Goal: Communication & Community: Answer question/provide support

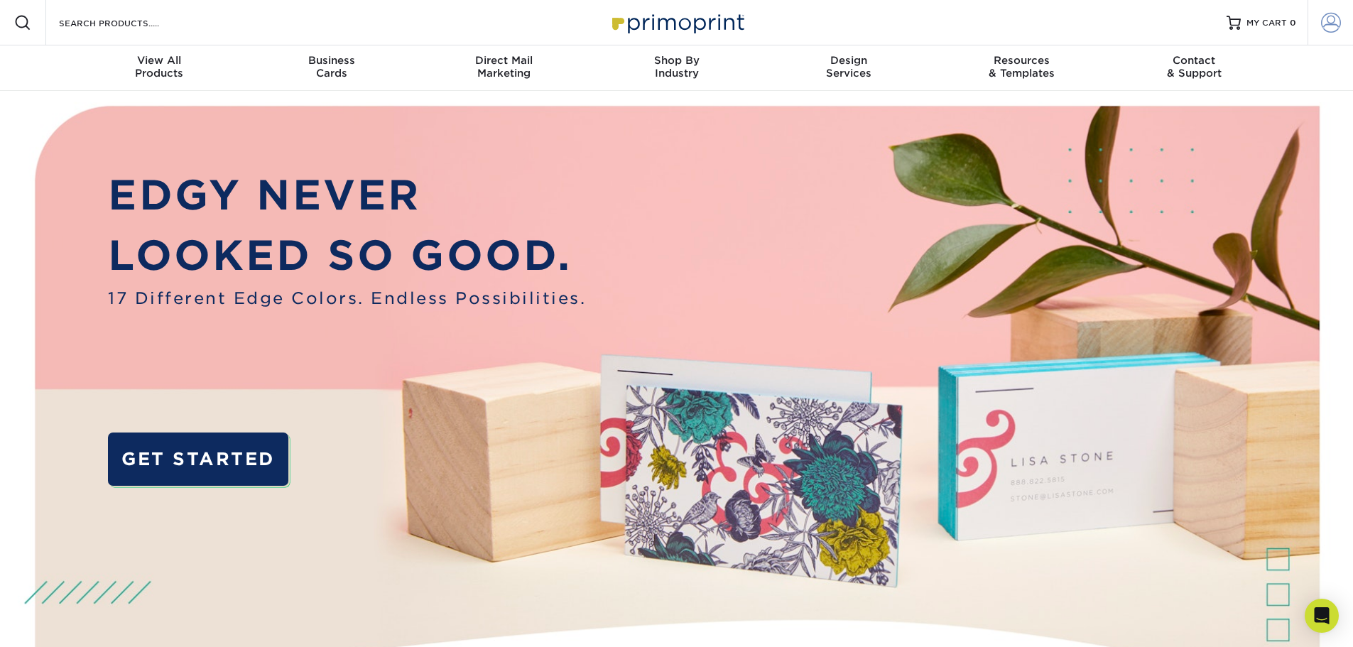
click at [1334, 27] on span at bounding box center [1331, 23] width 20 height 20
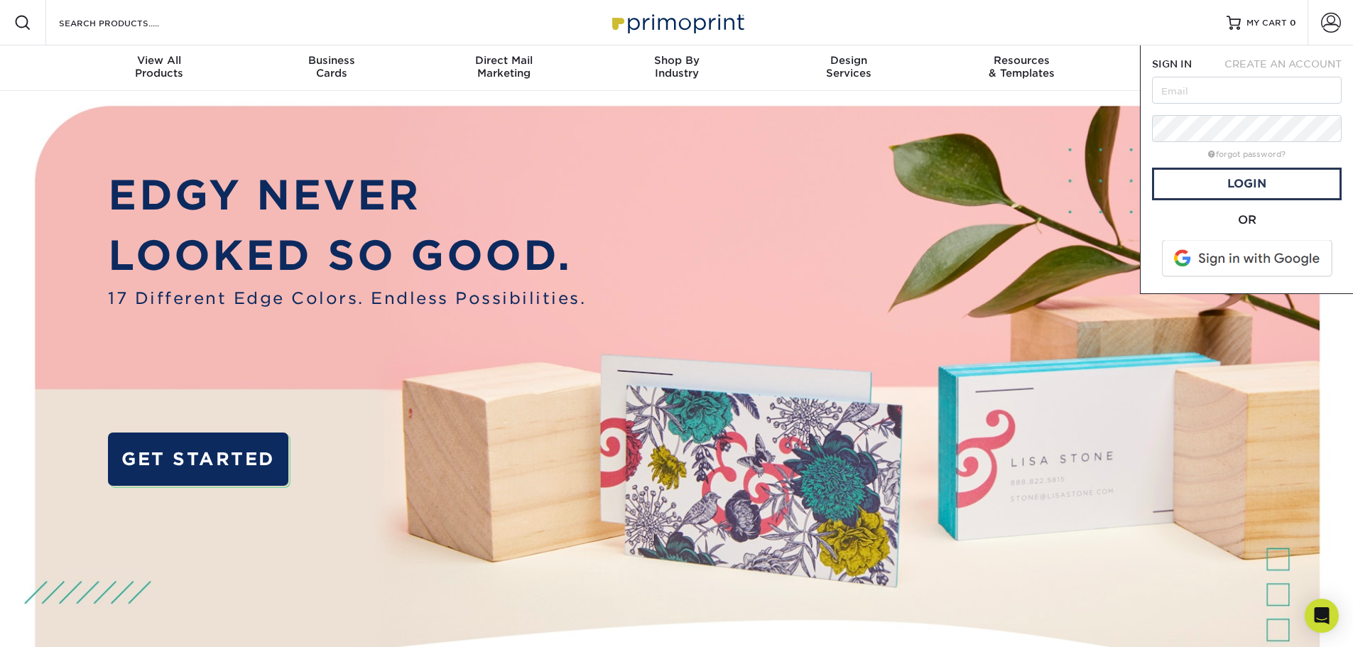
click at [1035, 7] on div "Resources Menu Search Products Account SIGN IN CREATE AN ACCOUNT forgot passwor…" at bounding box center [676, 22] width 1353 height 45
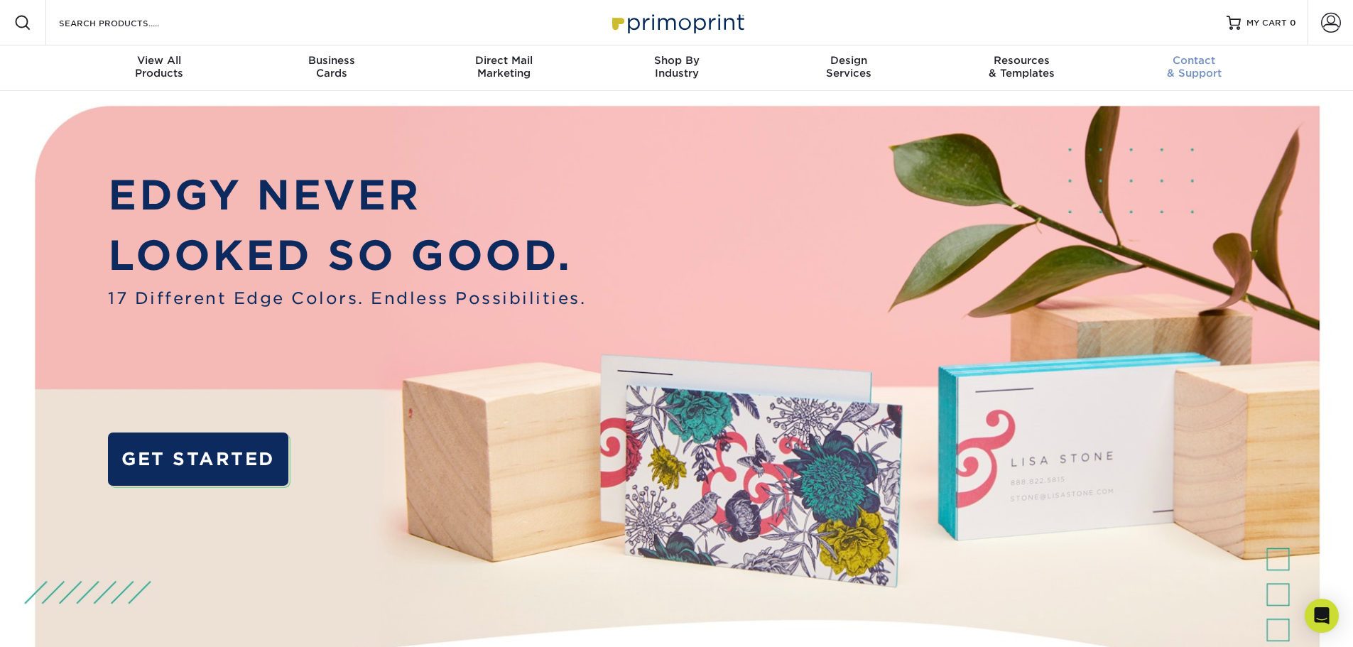
click at [1208, 61] on span "Contact" at bounding box center [1194, 60] width 173 height 13
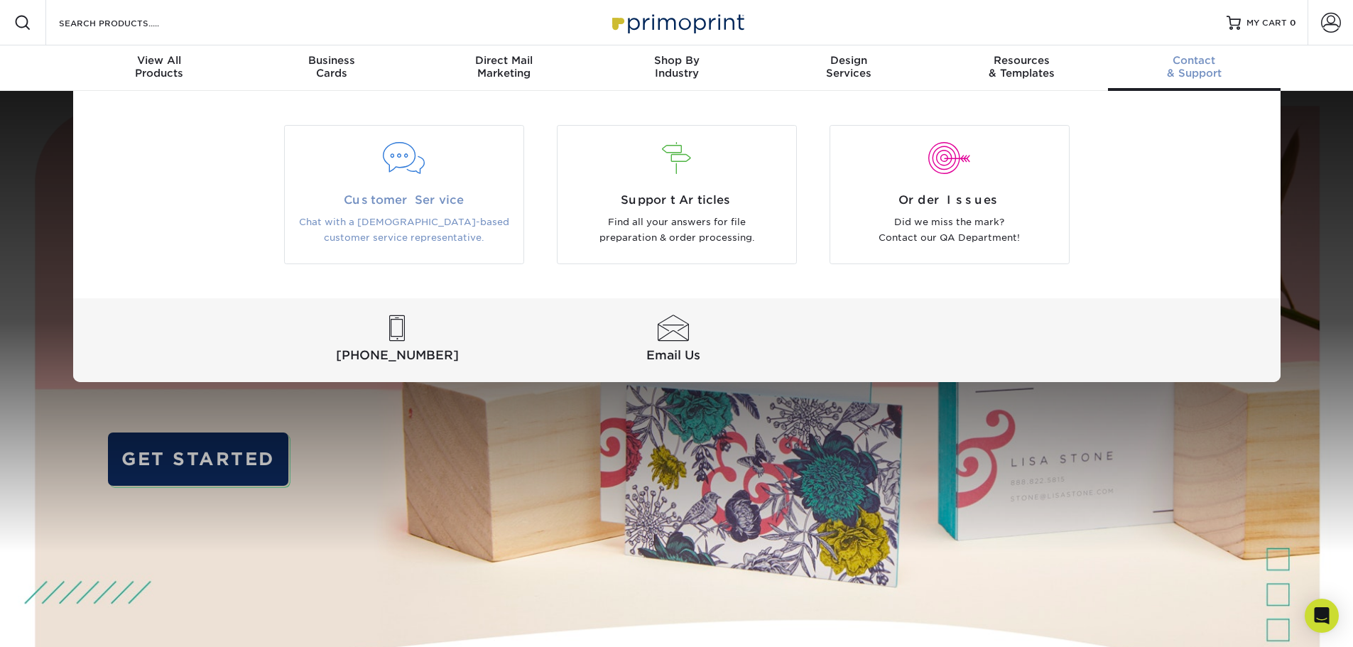
click at [426, 213] on div "Customer Service Chat with a US-based customer service representative." at bounding box center [404, 219] width 239 height 55
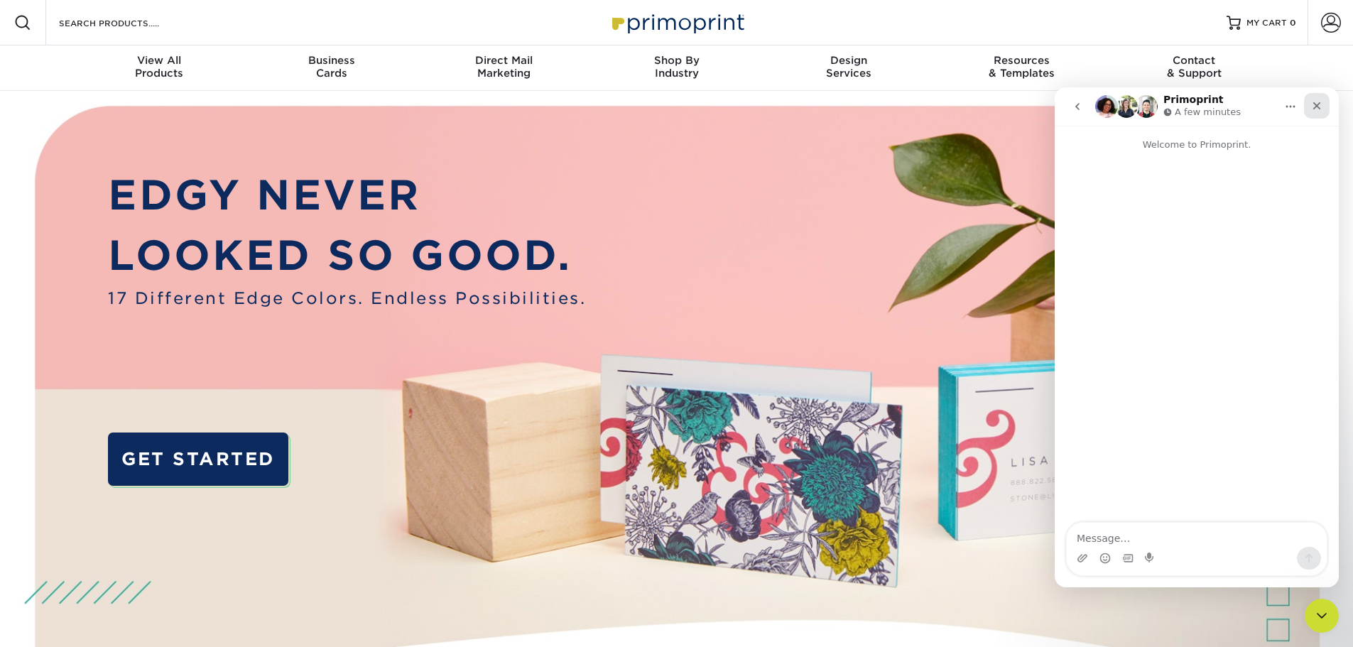
click at [1311, 110] on div "Close" at bounding box center [1317, 106] width 26 height 26
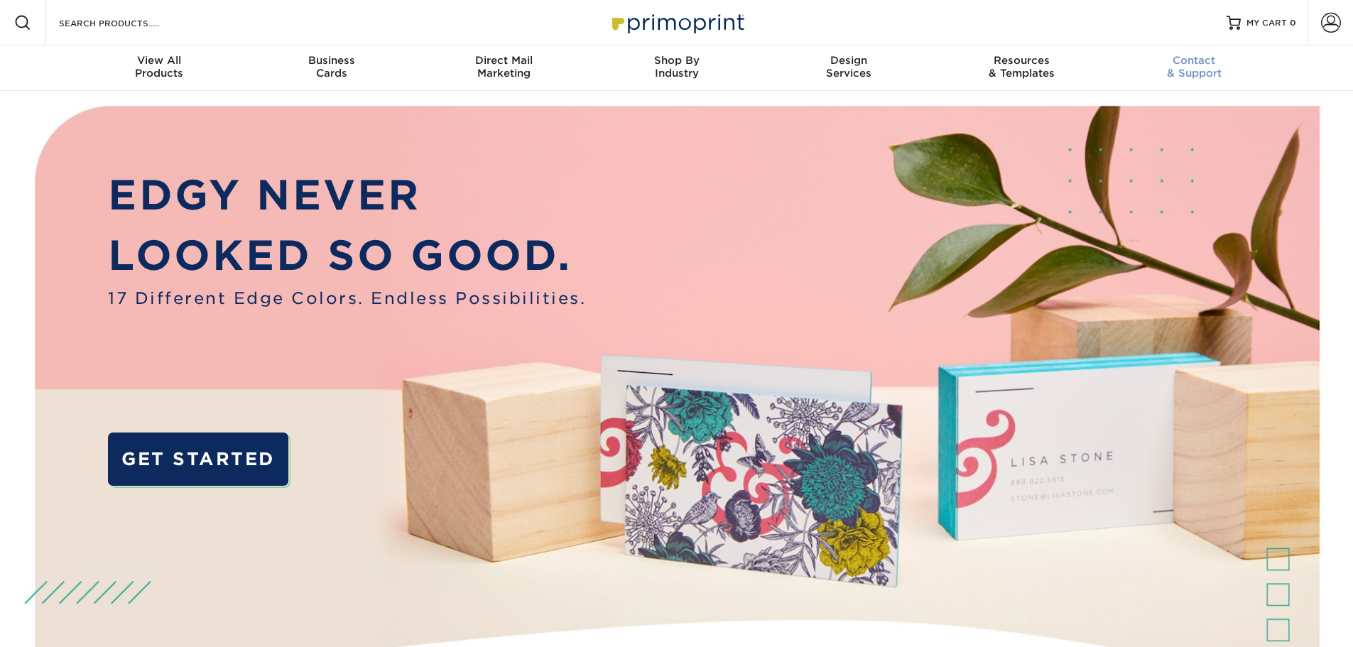
drag, startPoint x: 1200, startPoint y: 58, endPoint x: 1198, endPoint y: 65, distance: 8.1
click at [1200, 58] on span "Contact" at bounding box center [1194, 60] width 173 height 13
click at [1208, 70] on div "Contact & Support" at bounding box center [1194, 67] width 173 height 26
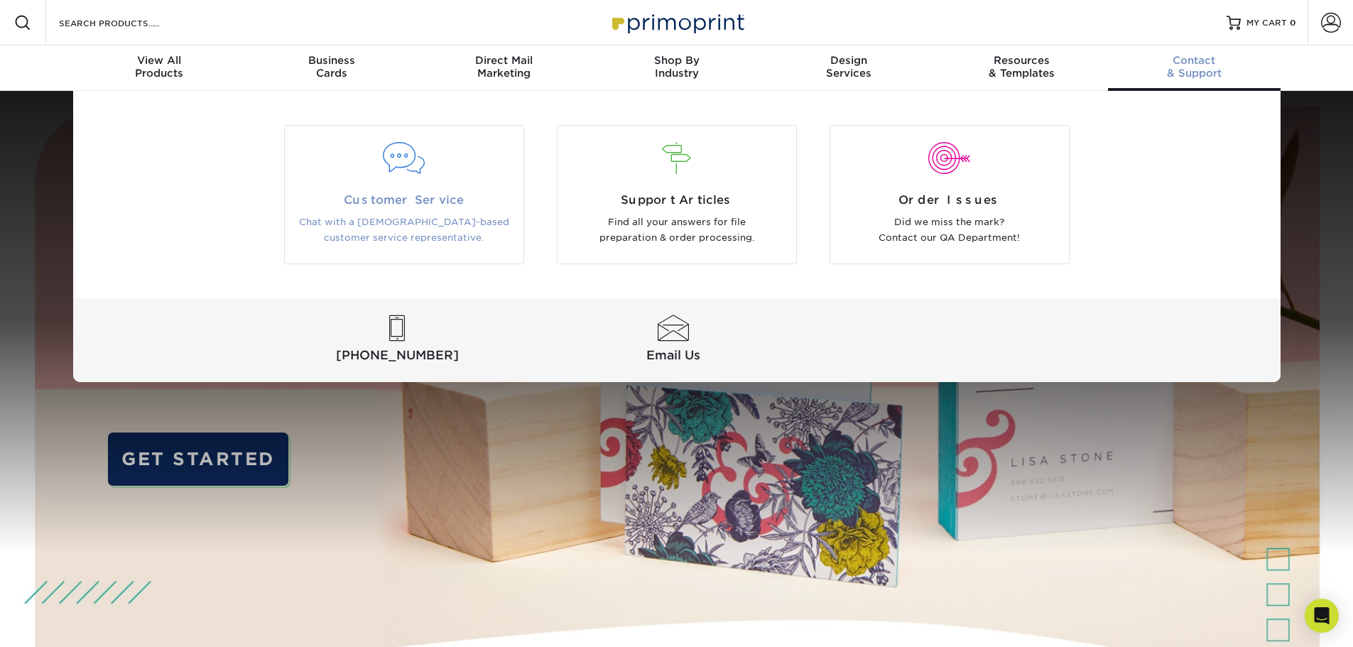
click at [378, 212] on div "Customer Service Chat with a US-based customer service representative." at bounding box center [404, 219] width 239 height 55
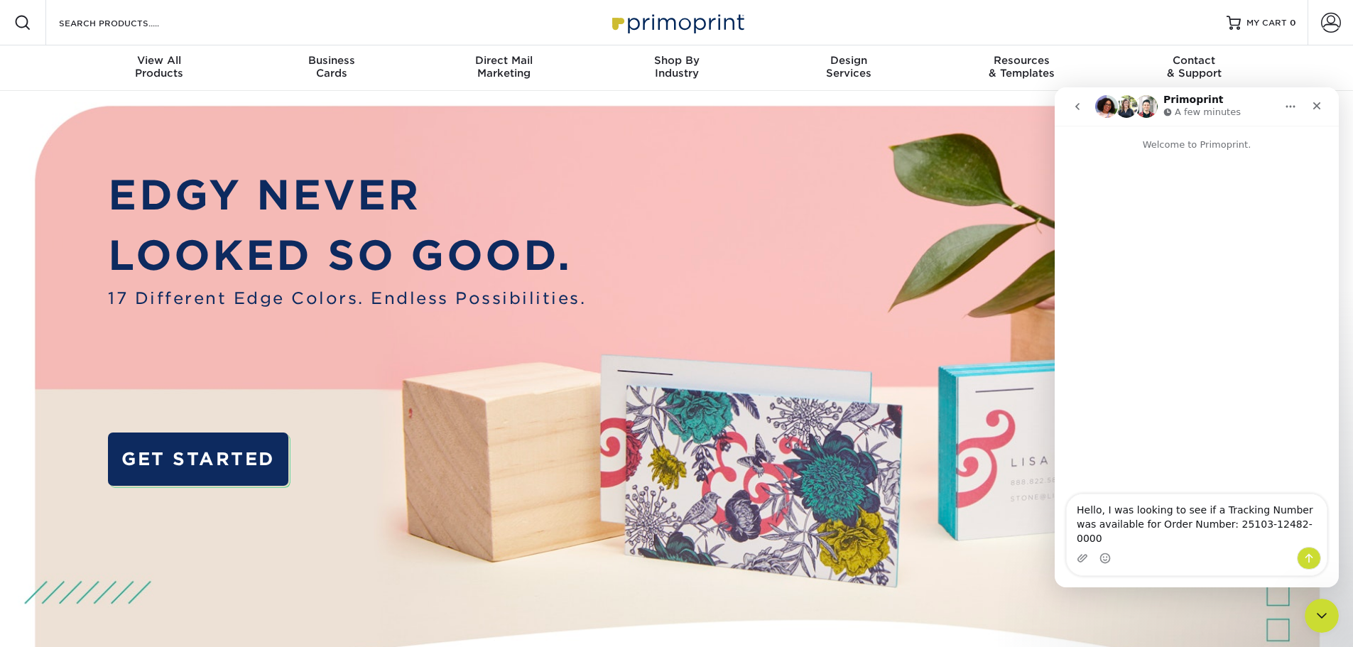
type textarea "Hello, I was looking to see if a Tracking Number was available for Order Number…"
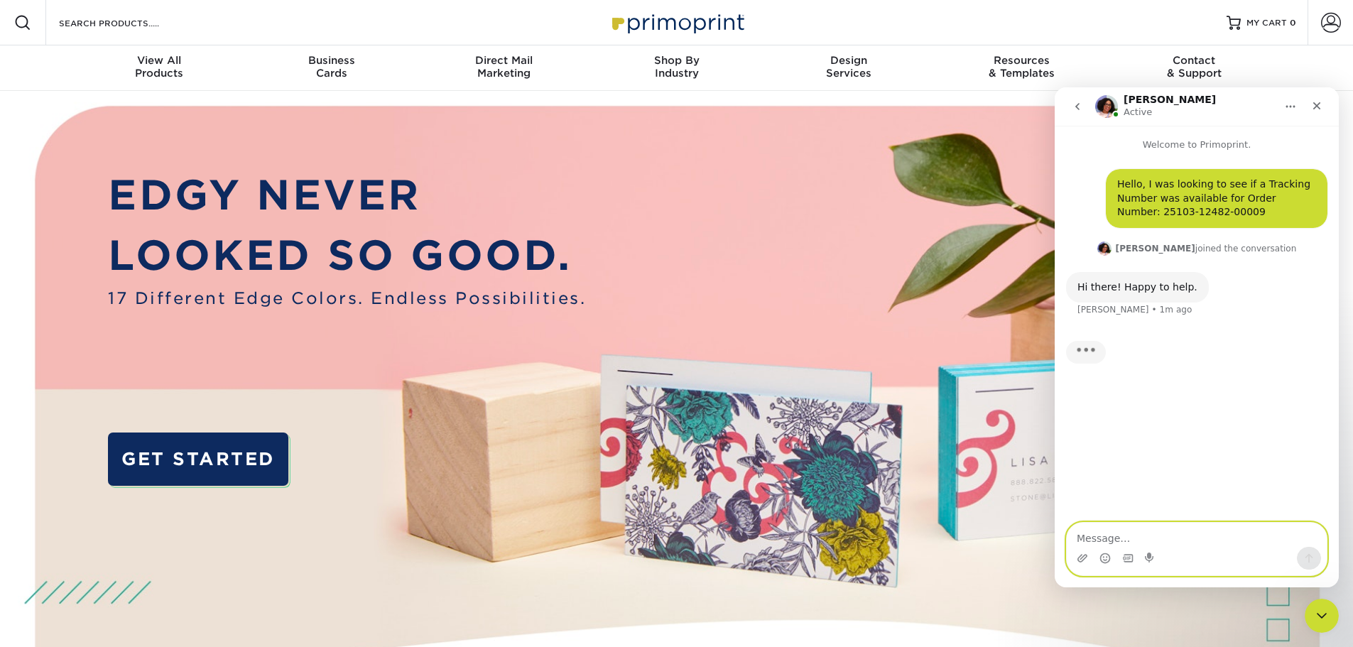
click at [1112, 530] on textarea "Message…" at bounding box center [1197, 535] width 260 height 24
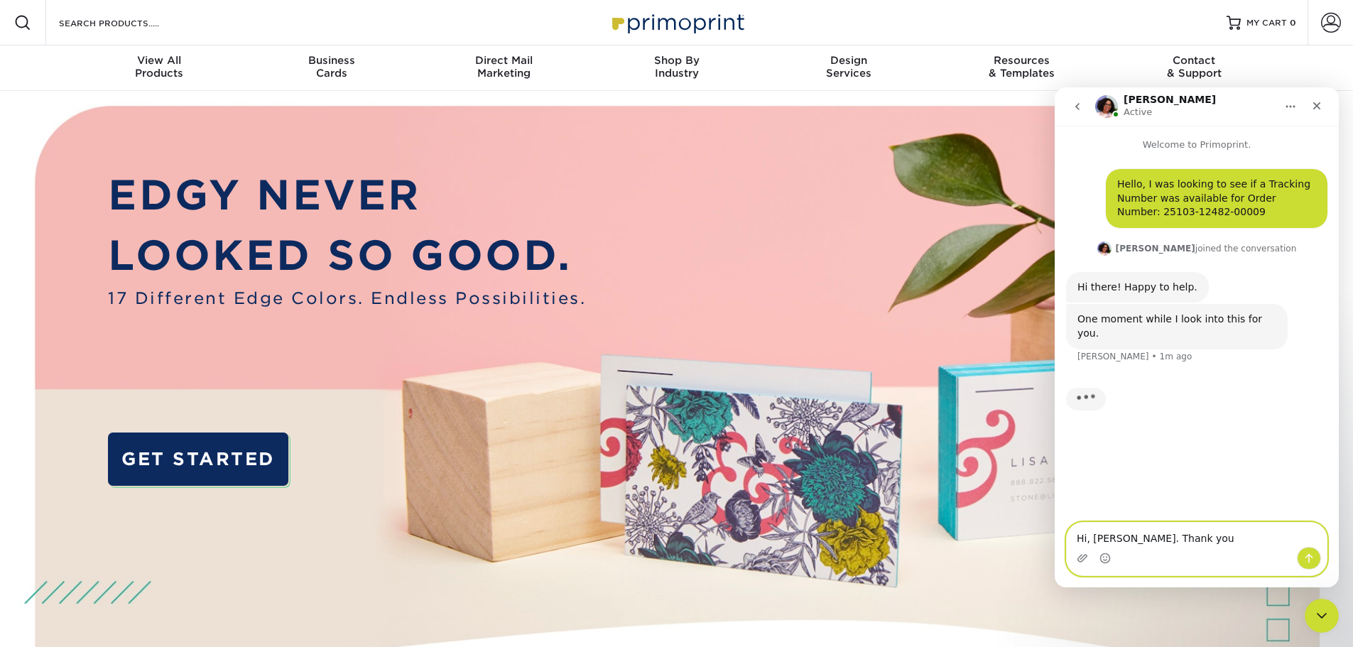
type textarea "Hi, Avery. Thank you"
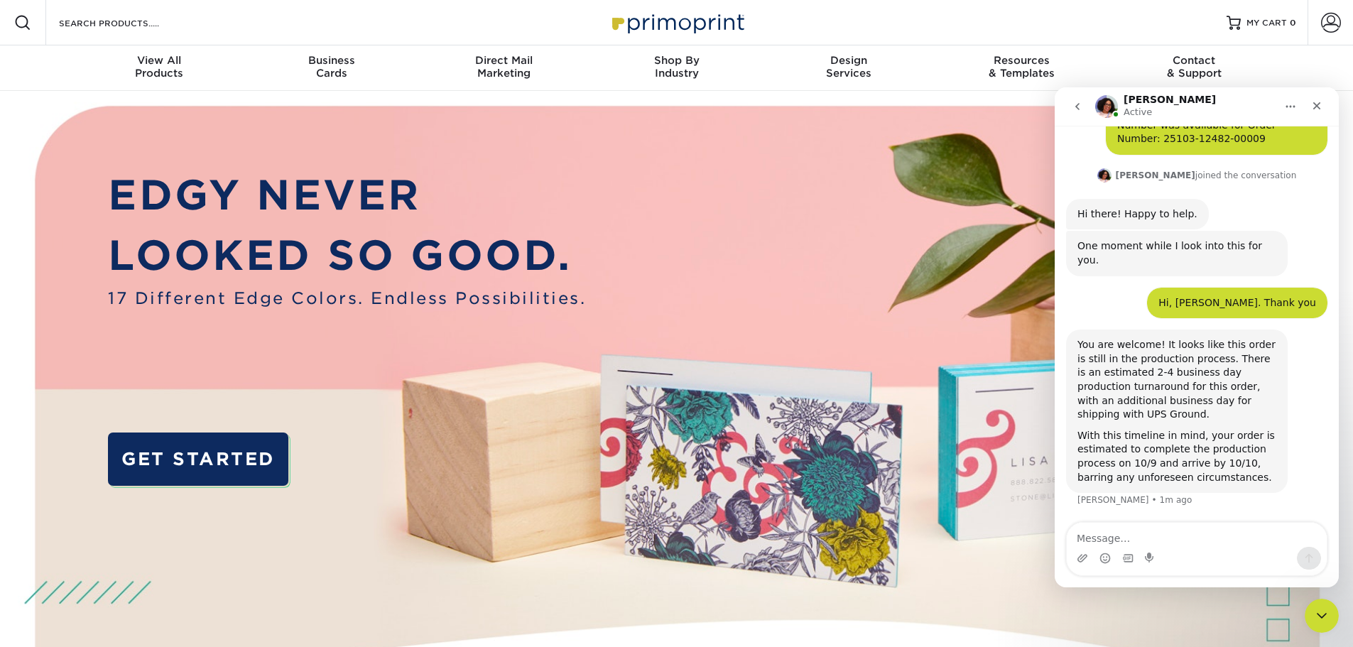
scroll to position [45, 0]
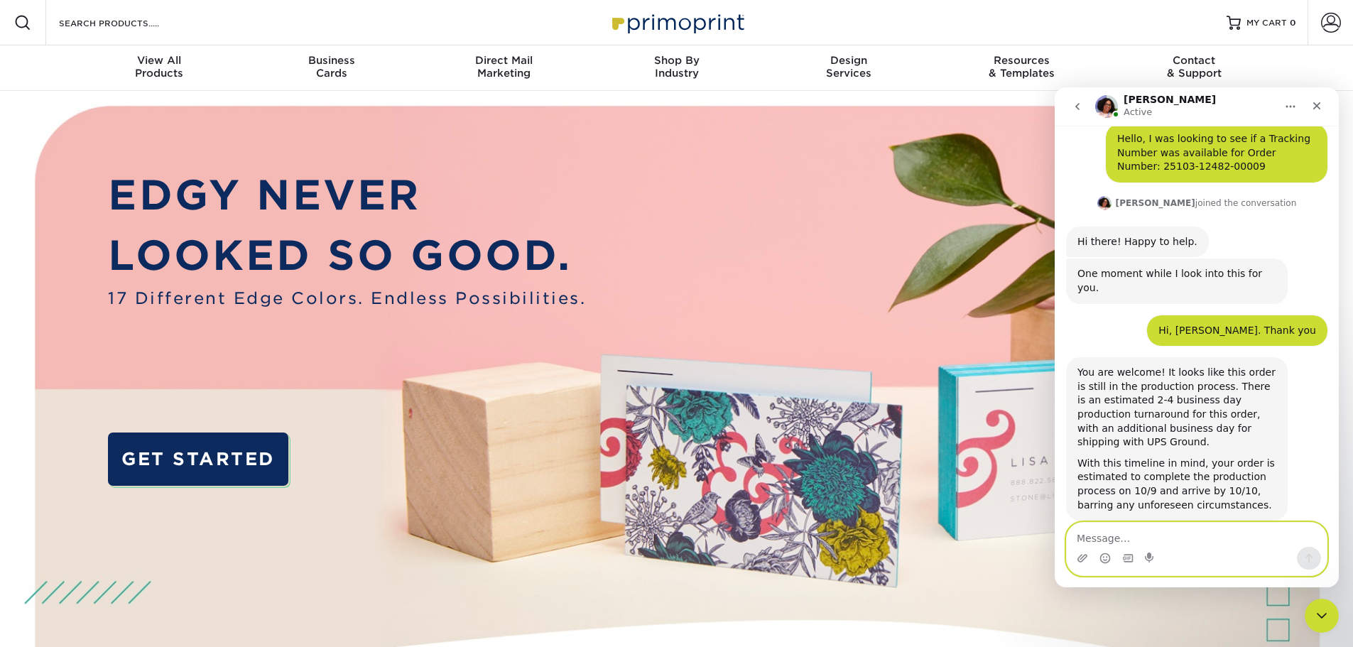
drag, startPoint x: 1233, startPoint y: 545, endPoint x: 1226, endPoint y: 542, distance: 8.6
click at [1233, 545] on textarea "Message…" at bounding box center [1197, 535] width 260 height 24
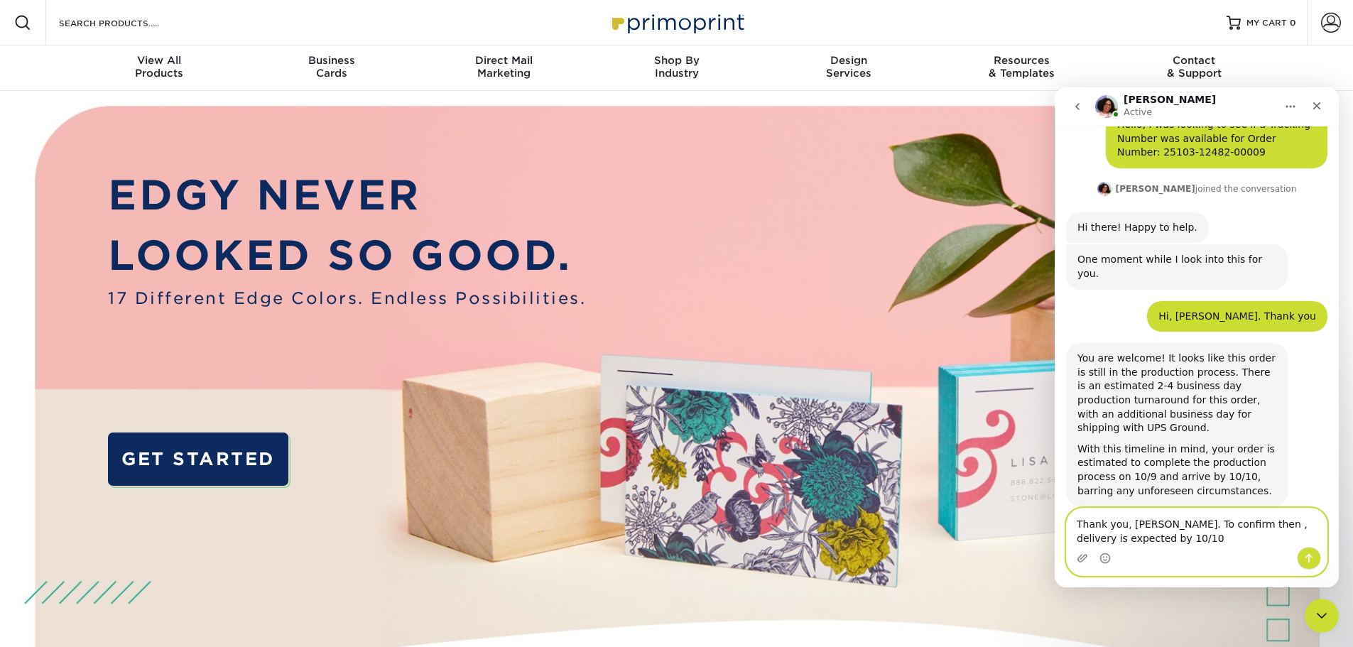
type textarea "Thank you, Avery. To confirm then , delivery is expected by 10/10?"
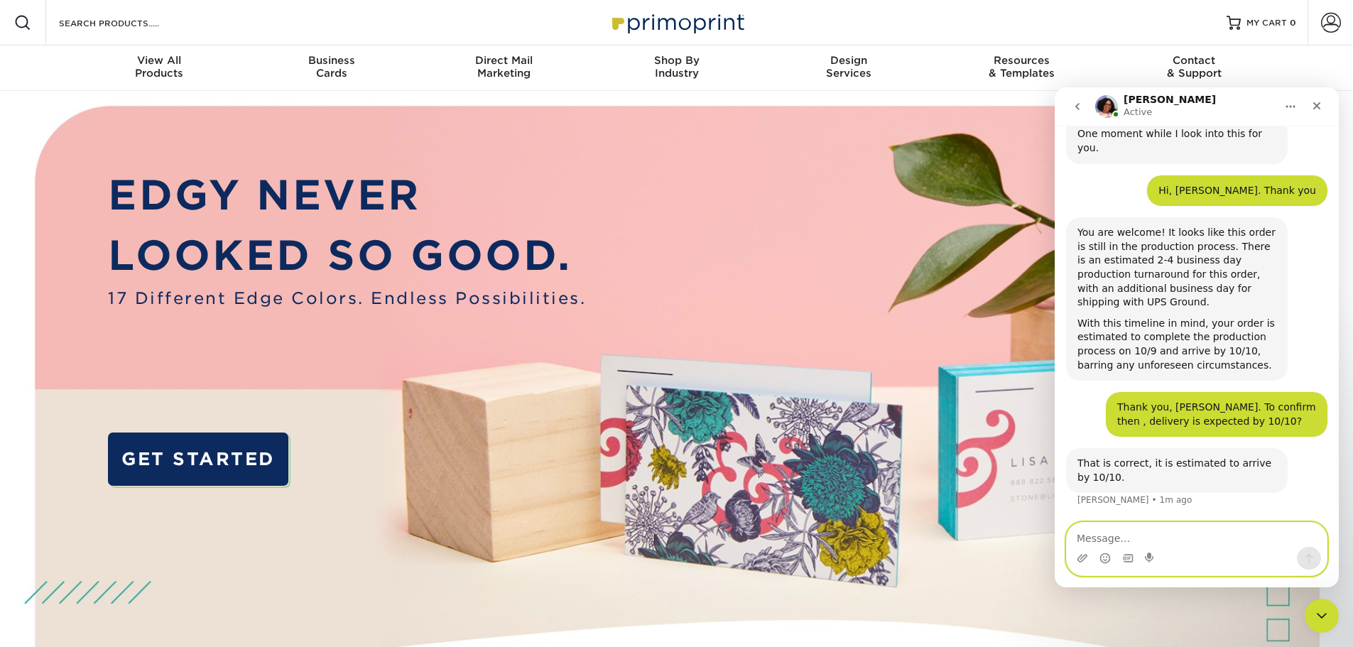
scroll to position [158, 0]
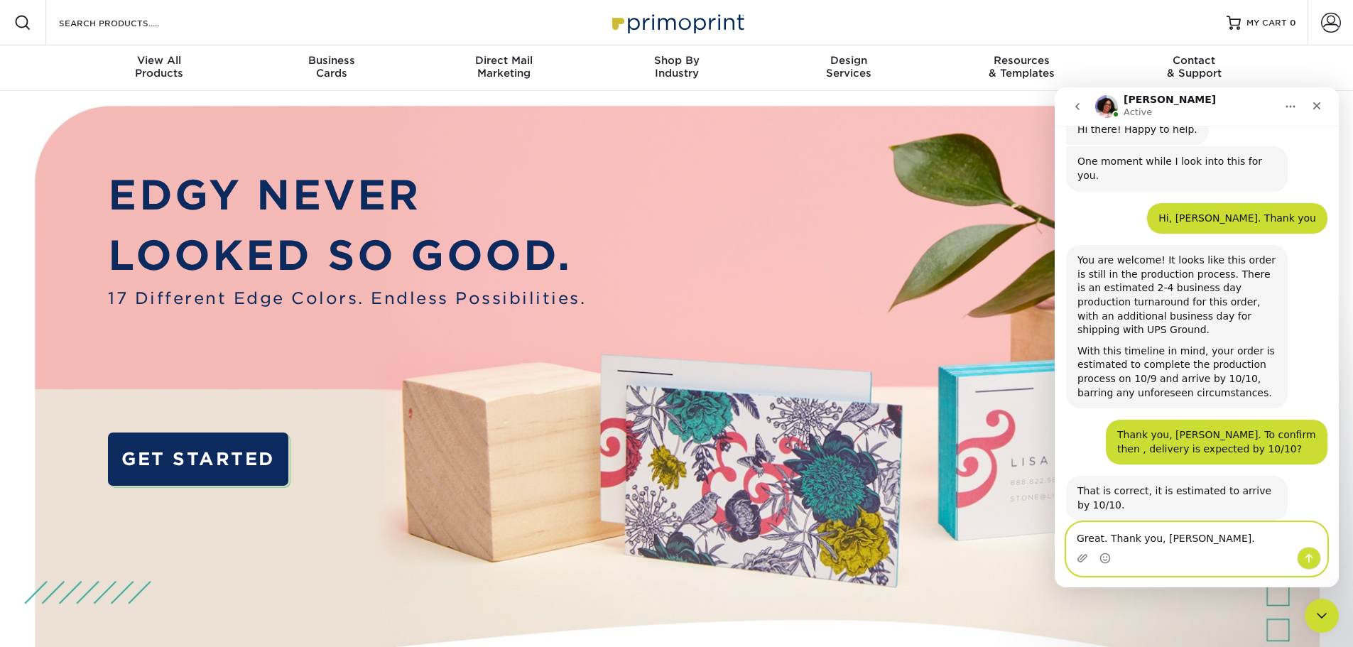
type textarea "Great. Thank you, Avery."
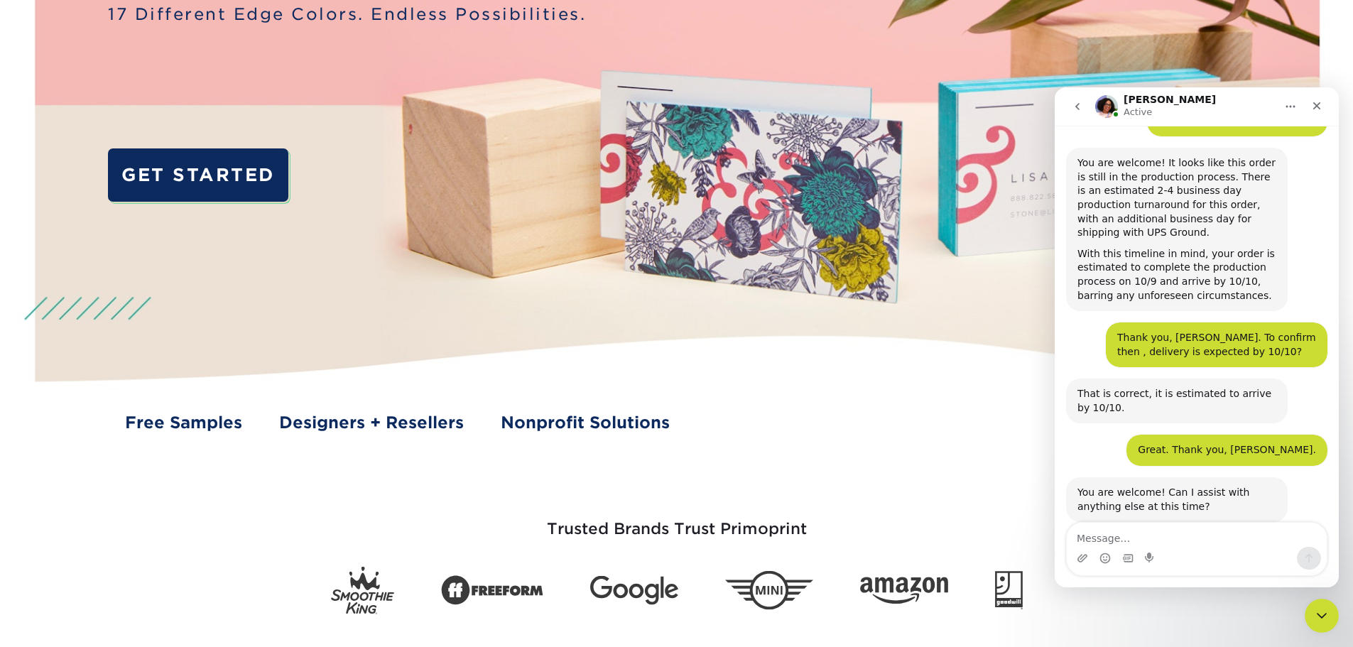
scroll to position [311, 0]
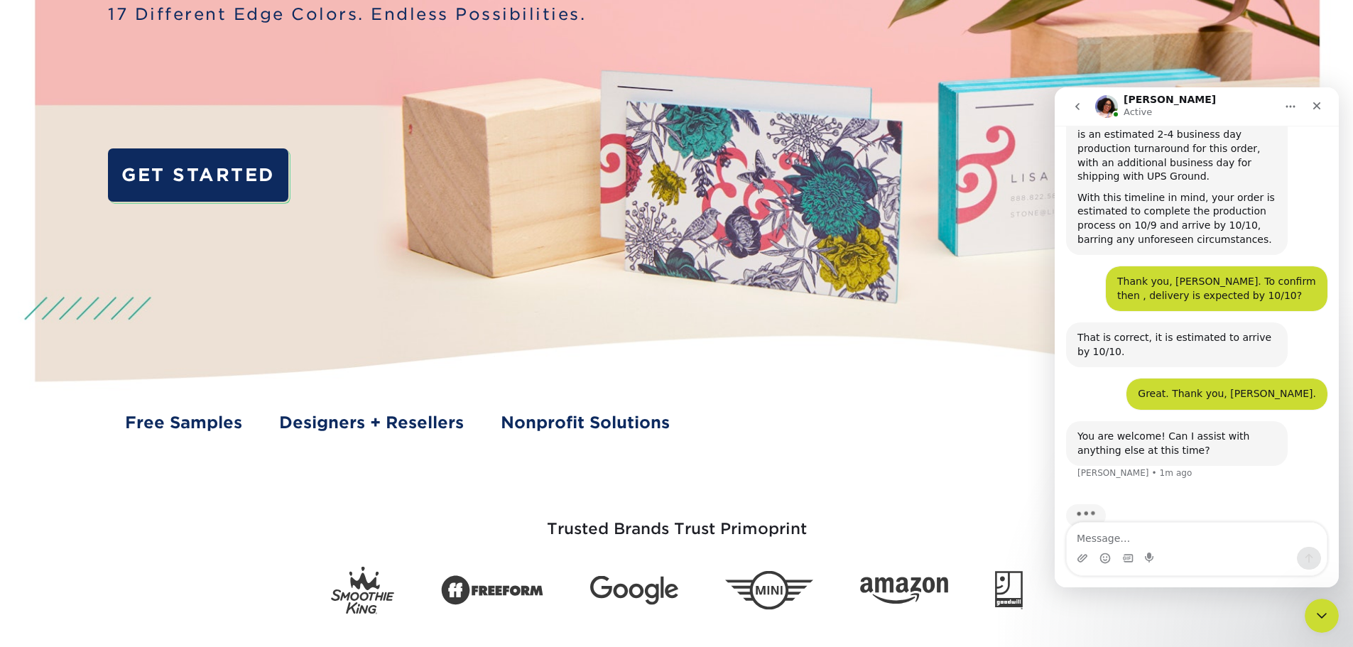
click at [1169, 557] on div "Intercom messenger" at bounding box center [1197, 558] width 260 height 23
click at [1199, 535] on textarea "Message…" at bounding box center [1197, 535] width 260 height 24
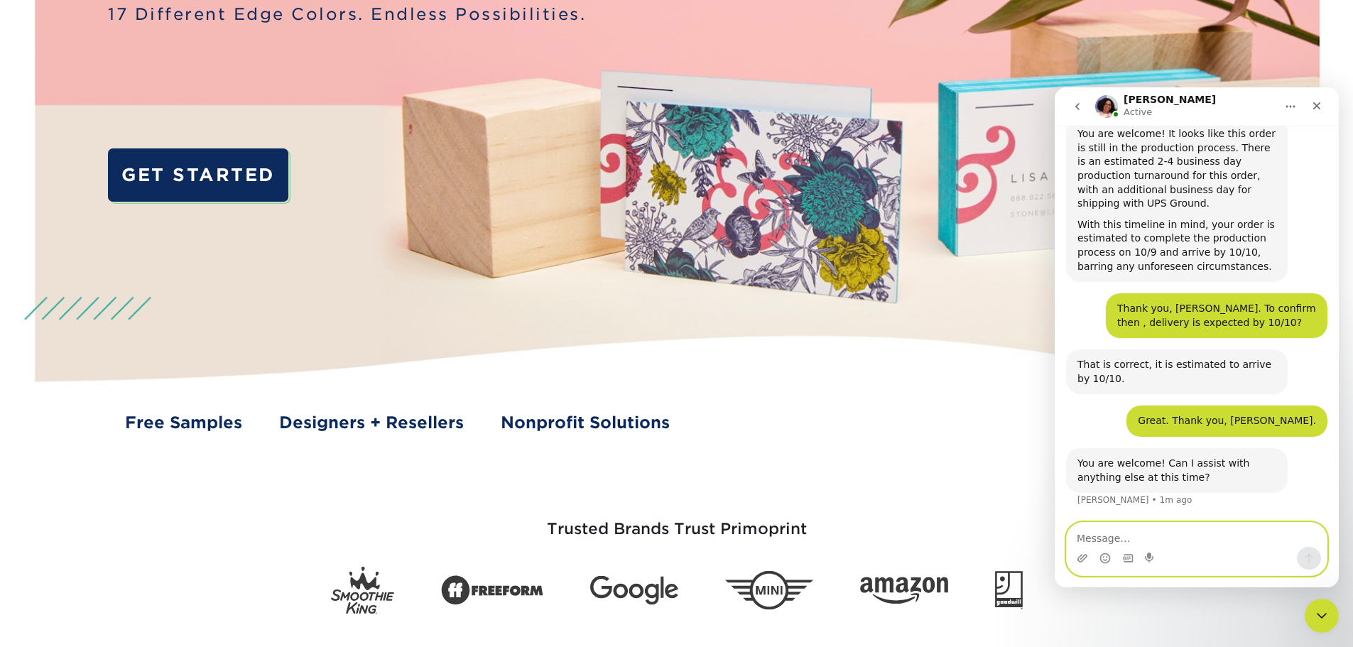
scroll to position [256, 0]
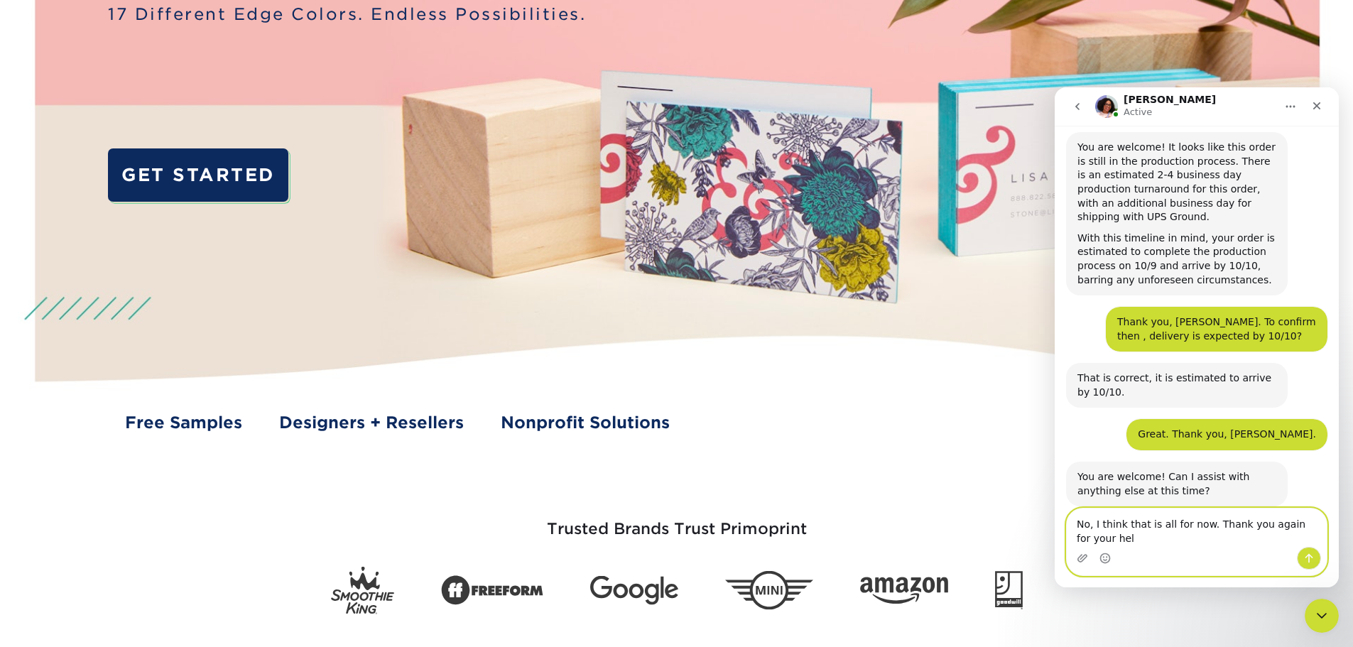
type textarea "No, I think that is all for now. Thank you again for your help"
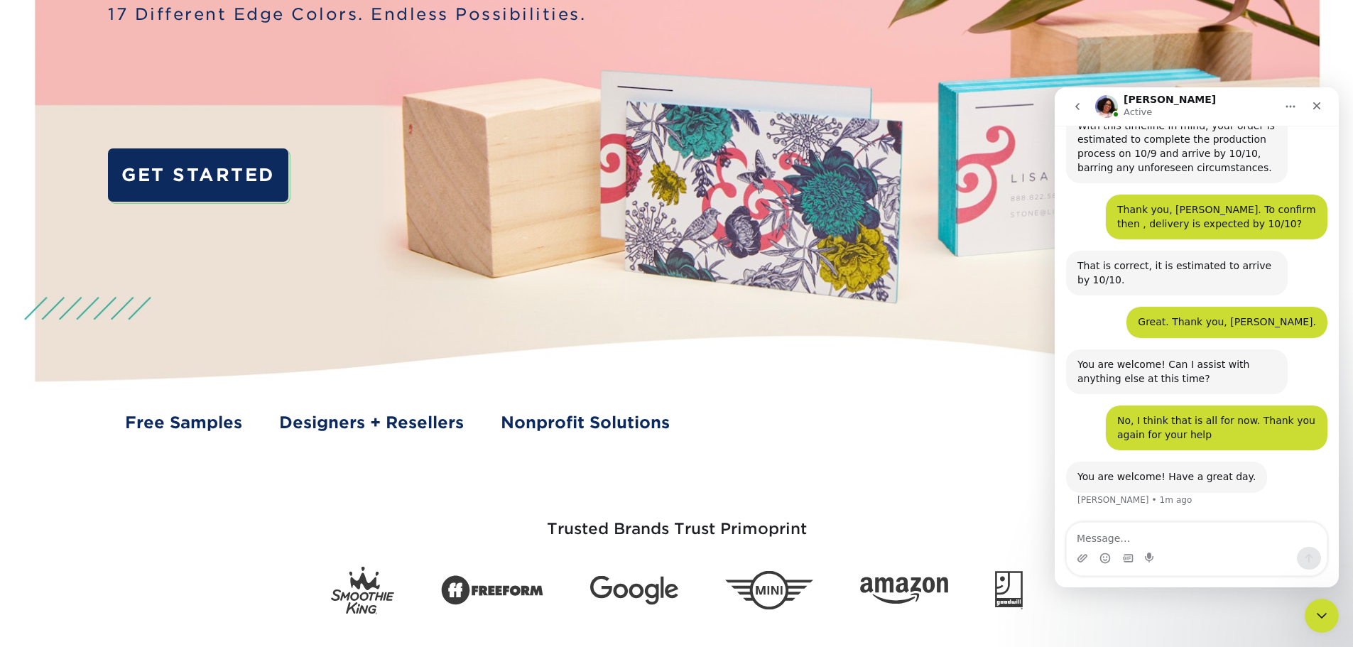
scroll to position [355, 0]
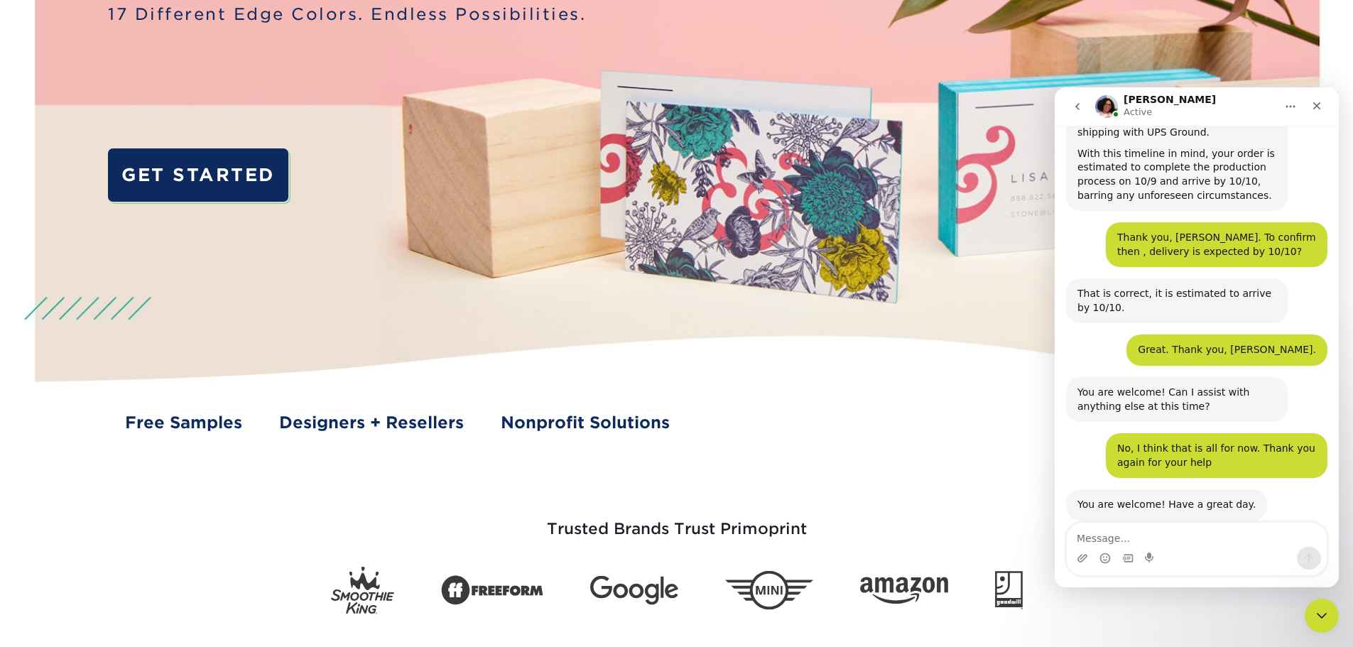
click at [1197, 547] on div "Intercom messenger" at bounding box center [1197, 558] width 260 height 23
click at [1184, 531] on textarea "Message…" at bounding box center [1197, 535] width 260 height 24
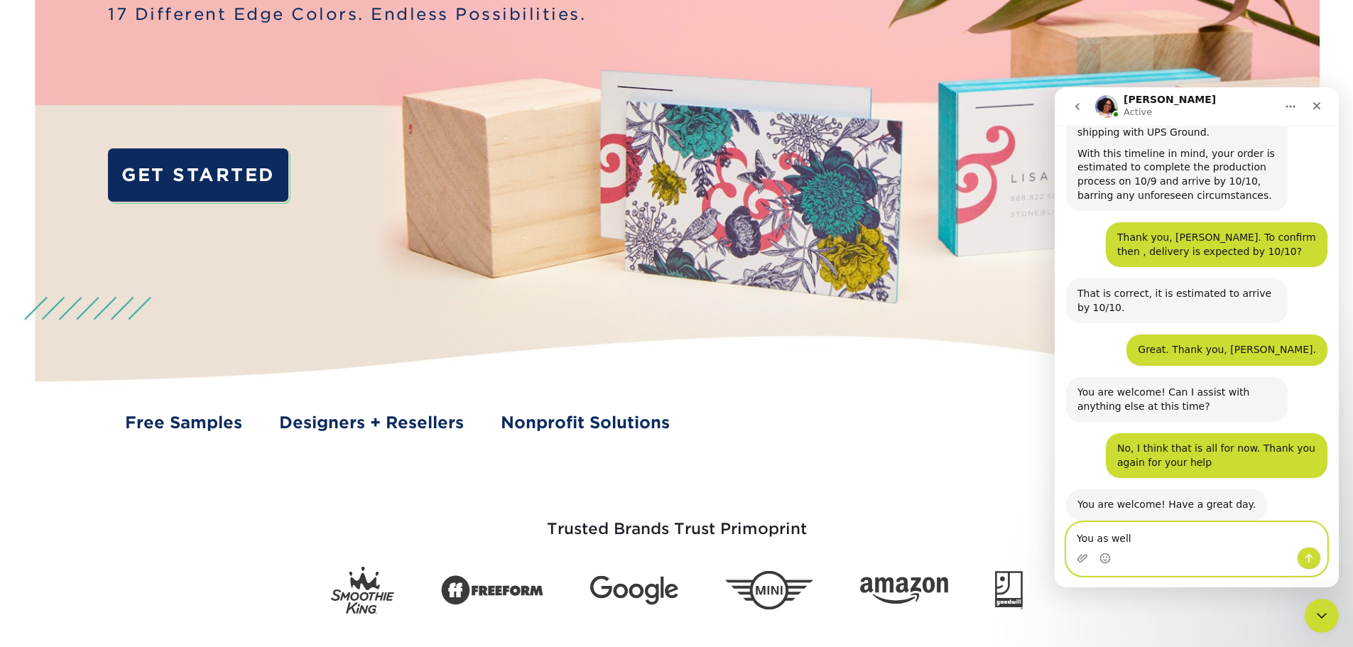
type textarea "You as well!"
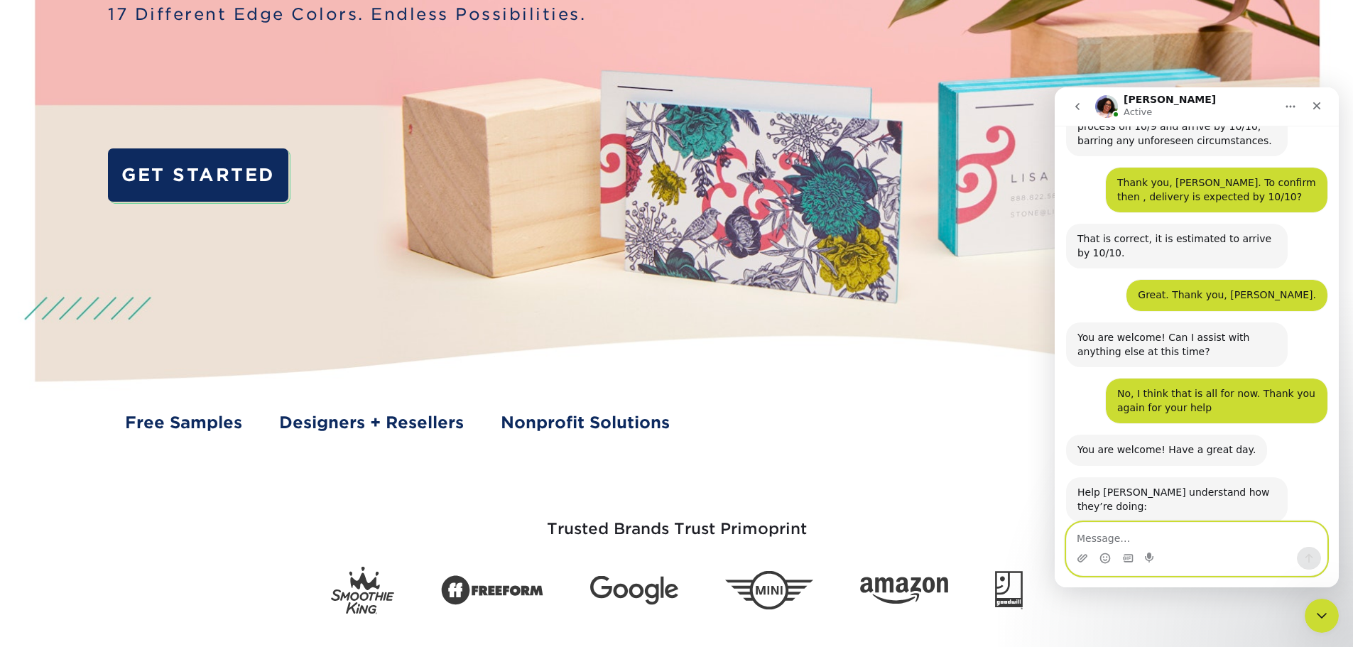
scroll to position [521, 0]
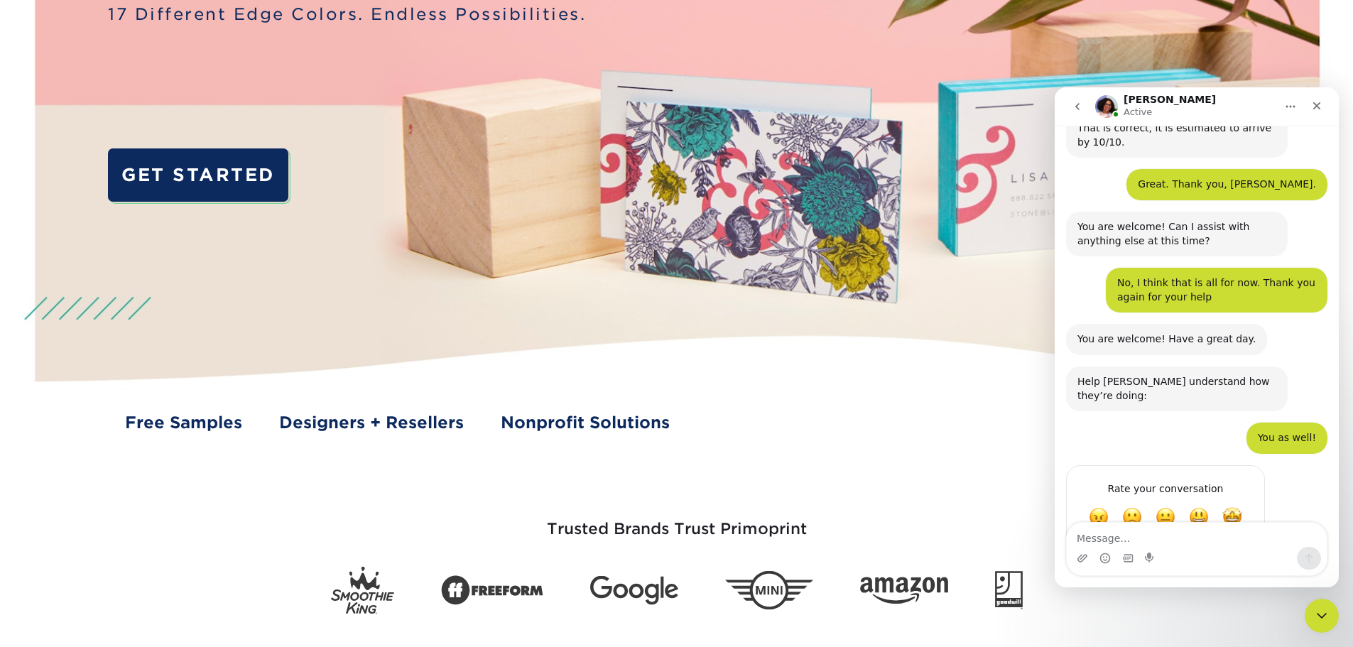
click at [1295, 107] on icon "Home" at bounding box center [1290, 106] width 11 height 11
click at [1324, 115] on div "Close" at bounding box center [1317, 106] width 26 height 26
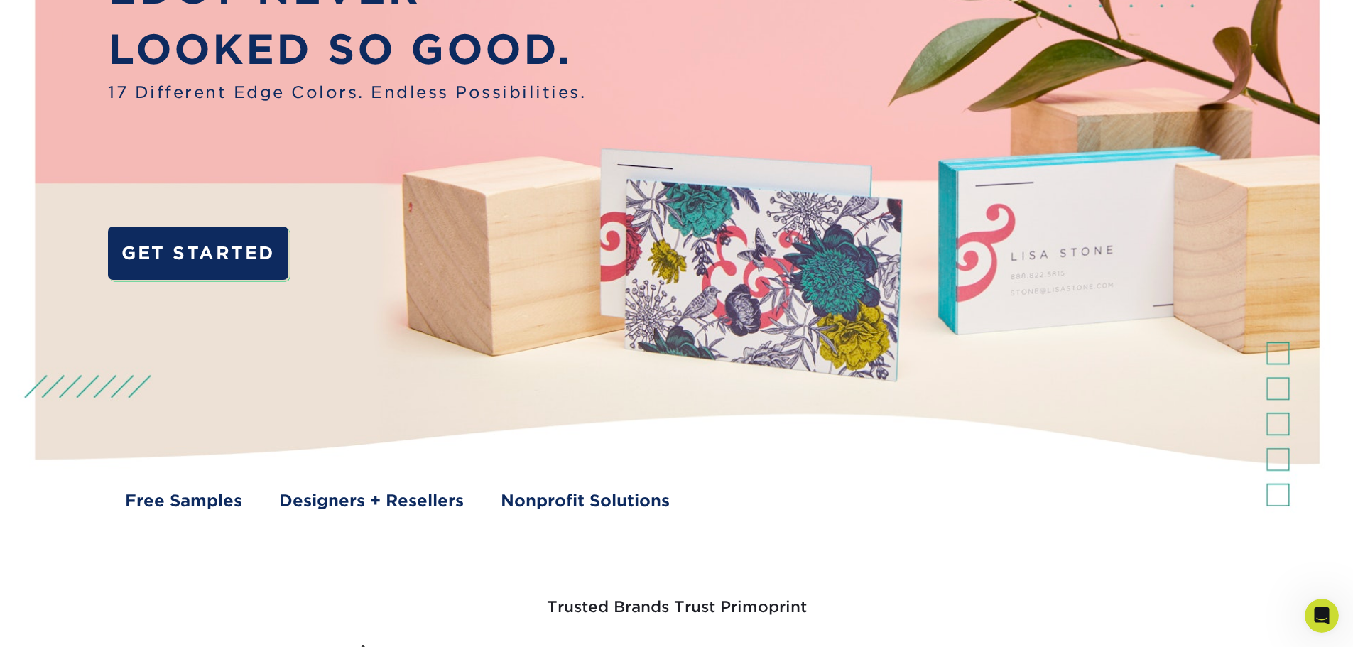
scroll to position [71, 0]
